Goal: Find specific page/section: Find specific page/section

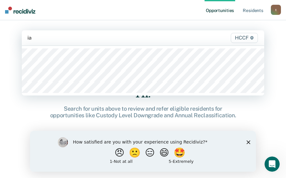
type input "ia1"
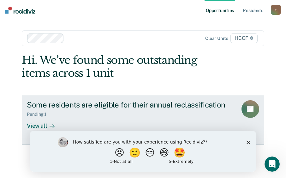
click at [42, 126] on div "View all" at bounding box center [44, 123] width 35 height 12
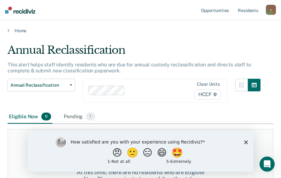
click at [246, 141] on polygon "Close survey" at bounding box center [246, 142] width 4 height 4
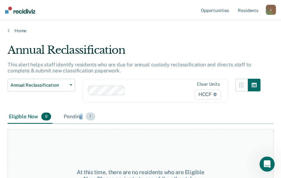
click at [80, 118] on div "Pending 1" at bounding box center [79, 117] width 34 height 14
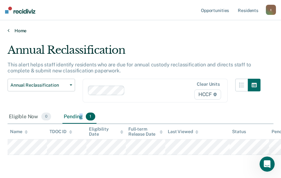
click at [10, 31] on link "Home" at bounding box center [141, 31] width 266 height 6
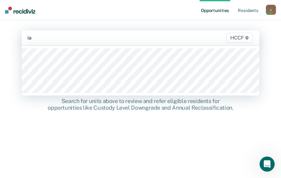
type input "ia2"
type input "ib1"
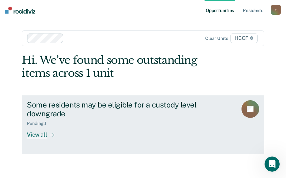
click at [41, 133] on div "View all" at bounding box center [44, 132] width 35 height 12
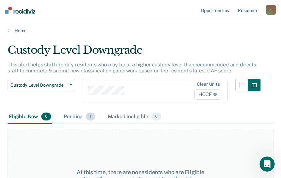
click at [84, 118] on div "Pending 1" at bounding box center [79, 117] width 34 height 14
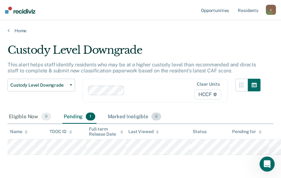
click at [121, 117] on div "Marked Ineligible 0" at bounding box center [135, 117] width 56 height 14
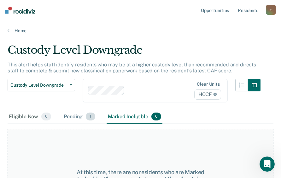
click at [92, 117] on span "1" at bounding box center [90, 116] width 9 height 8
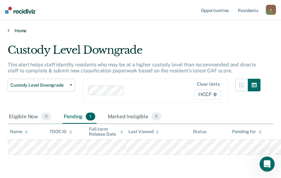
click at [9, 28] on link "Home" at bounding box center [141, 31] width 266 height 6
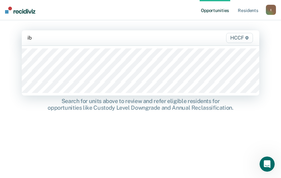
type input "ib2"
type input "ic1"
type input "ic2"
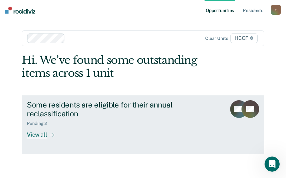
click at [46, 134] on div "View all" at bounding box center [44, 132] width 35 height 12
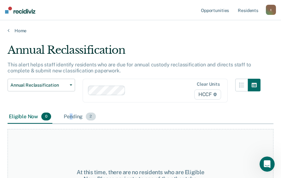
click at [71, 117] on div "Pending 2" at bounding box center [79, 117] width 34 height 14
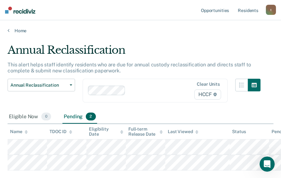
drag, startPoint x: 7, startPoint y: 33, endPoint x: 10, endPoint y: 31, distance: 3.2
click at [8, 33] on div "Home" at bounding box center [140, 26] width 281 height 13
click at [10, 31] on link "Home" at bounding box center [141, 31] width 266 height 6
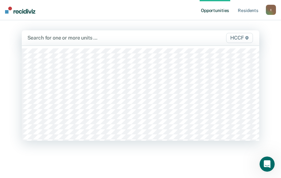
click at [45, 41] on div at bounding box center [106, 37] width 158 height 7
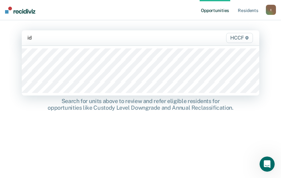
type input "id1"
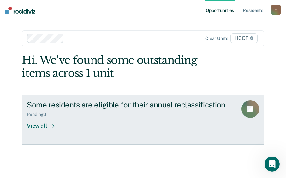
click at [32, 126] on div "View all" at bounding box center [44, 123] width 35 height 12
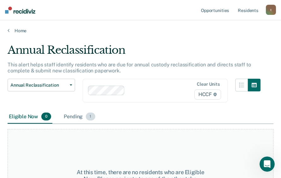
click at [81, 117] on div "Pending 1" at bounding box center [79, 117] width 34 height 14
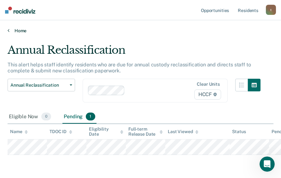
click at [10, 31] on link "Home" at bounding box center [141, 31] width 266 height 6
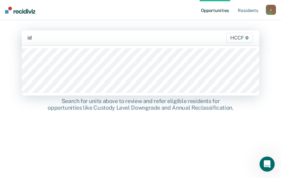
type input "id2"
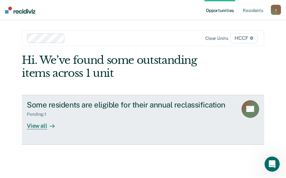
click at [45, 126] on div "View all" at bounding box center [44, 123] width 35 height 12
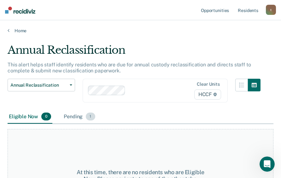
click at [85, 115] on div "Pending 1" at bounding box center [79, 117] width 34 height 14
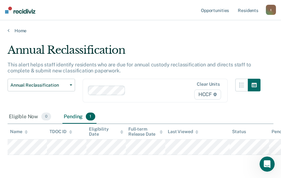
click at [26, 102] on div "Annual Reclassification Custody Level Downgrade Annual Reclassification Initial…" at bounding box center [41, 94] width 67 height 31
click at [9, 32] on icon at bounding box center [9, 30] width 2 height 5
